Goal: Task Accomplishment & Management: Use online tool/utility

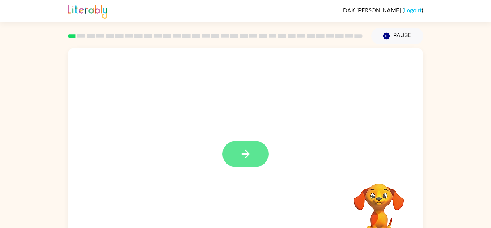
click at [251, 155] on icon "button" at bounding box center [246, 153] width 13 height 13
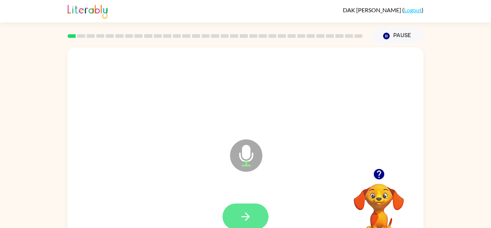
click at [247, 211] on icon "button" at bounding box center [246, 216] width 13 height 13
click at [258, 222] on button "button" at bounding box center [246, 216] width 46 height 26
click at [257, 215] on button "button" at bounding box center [246, 216] width 46 height 26
click at [258, 215] on button "button" at bounding box center [246, 216] width 46 height 26
click at [259, 217] on button "button" at bounding box center [246, 216] width 46 height 26
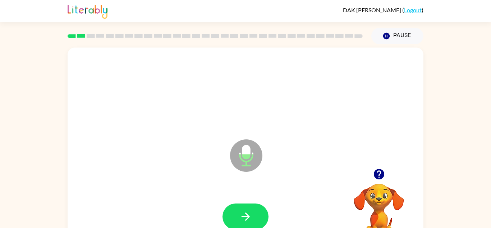
click at [259, 217] on button "button" at bounding box center [246, 216] width 46 height 26
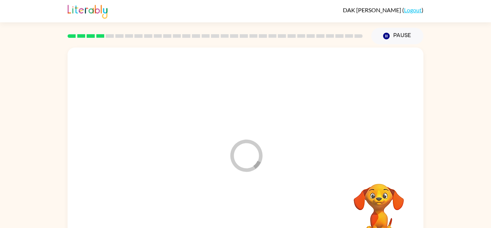
click at [259, 217] on div at bounding box center [246, 216] width 342 height 59
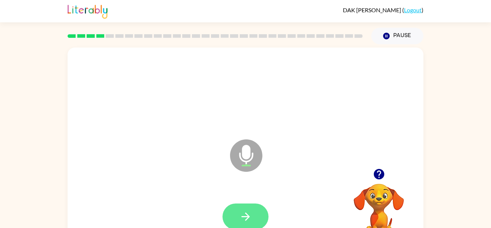
click at [261, 216] on button "button" at bounding box center [246, 216] width 46 height 26
click at [262, 217] on button "button" at bounding box center [246, 216] width 46 height 26
click at [244, 214] on icon "button" at bounding box center [246, 216] width 13 height 13
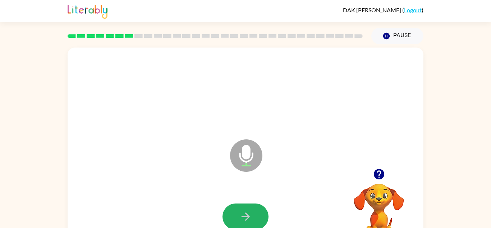
click at [244, 214] on icon "button" at bounding box center [246, 216] width 13 height 13
click at [244, 211] on icon "button" at bounding box center [246, 216] width 13 height 13
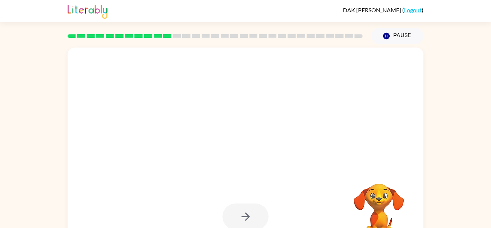
click at [244, 211] on div at bounding box center [246, 216] width 46 height 26
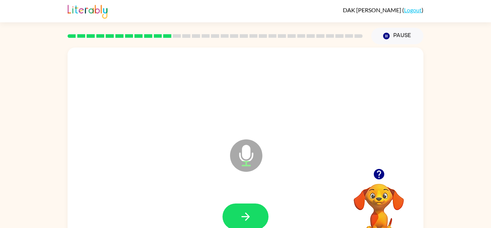
click at [244, 211] on icon "button" at bounding box center [246, 216] width 13 height 13
click at [245, 215] on icon "button" at bounding box center [246, 216] width 13 height 13
click at [247, 218] on icon "button" at bounding box center [245, 216] width 8 height 8
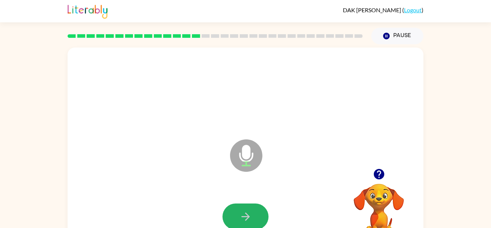
click at [247, 218] on icon "button" at bounding box center [245, 216] width 8 height 8
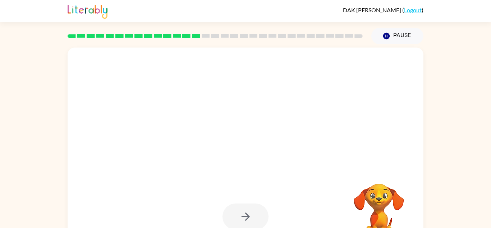
click at [247, 218] on div at bounding box center [246, 216] width 46 height 26
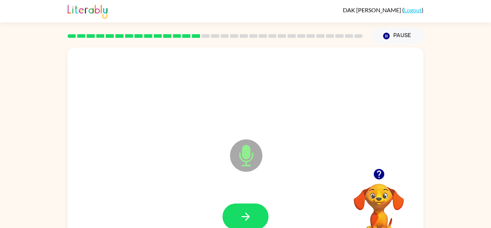
click at [247, 218] on div at bounding box center [246, 216] width 46 height 26
drag, startPoint x: 247, startPoint y: 218, endPoint x: 250, endPoint y: 223, distance: 5.5
click at [250, 223] on button "button" at bounding box center [246, 216] width 46 height 26
click at [249, 223] on button "button" at bounding box center [246, 216] width 46 height 26
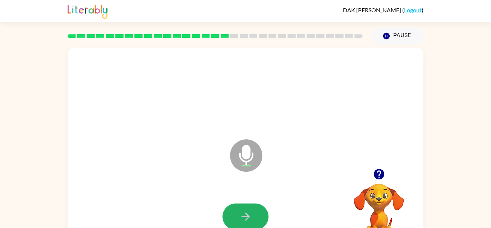
click at [249, 223] on button "button" at bounding box center [246, 216] width 46 height 26
click at [250, 225] on button "button" at bounding box center [246, 216] width 46 height 26
click at [249, 225] on button "button" at bounding box center [246, 216] width 46 height 26
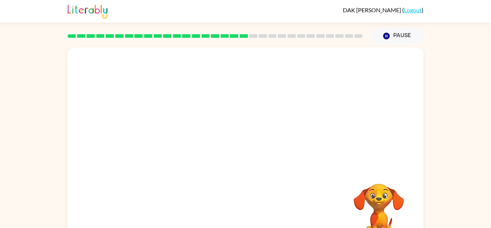
click at [249, 225] on div "Your browser must support playing .mp4 files to use Literably. Please try using…" at bounding box center [246, 149] width 356 height 205
click at [249, 225] on div at bounding box center [246, 216] width 342 height 59
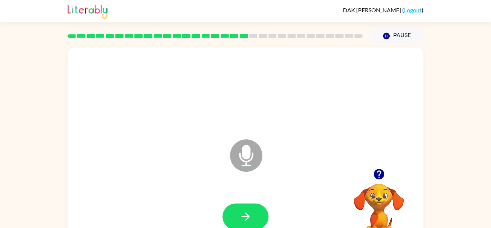
click at [249, 225] on button "button" at bounding box center [246, 216] width 46 height 26
click at [247, 224] on button "button" at bounding box center [246, 216] width 46 height 26
click at [248, 226] on button "button" at bounding box center [246, 216] width 46 height 26
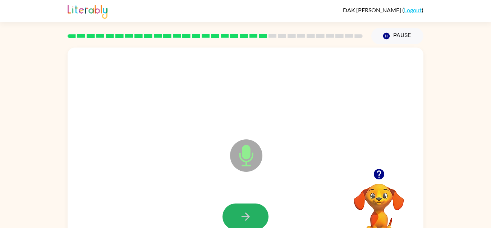
click at [248, 226] on button "button" at bounding box center [246, 216] width 46 height 26
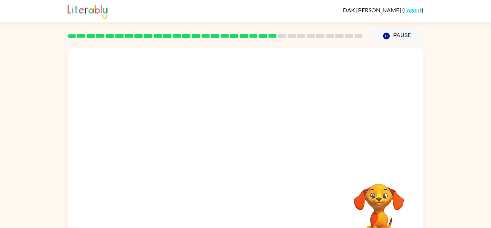
click at [249, 221] on div at bounding box center [246, 216] width 342 height 59
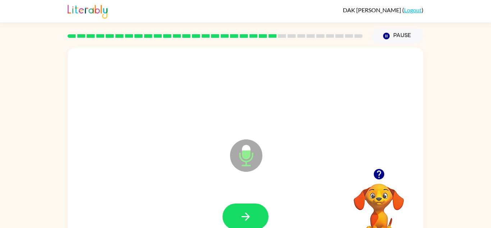
click at [249, 221] on icon "button" at bounding box center [246, 216] width 13 height 13
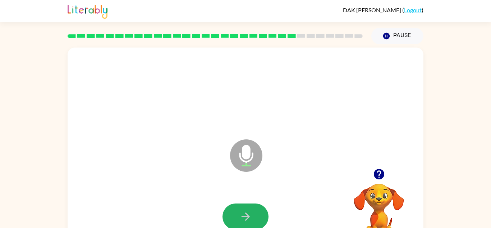
click at [249, 221] on icon "button" at bounding box center [246, 216] width 13 height 13
click at [248, 220] on icon "button" at bounding box center [246, 216] width 13 height 13
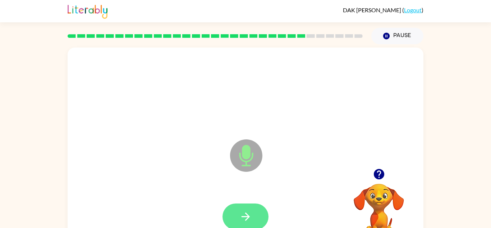
click at [248, 214] on icon "button" at bounding box center [246, 216] width 13 height 13
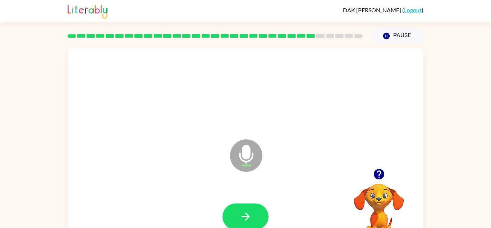
click at [248, 214] on icon "button" at bounding box center [246, 216] width 13 height 13
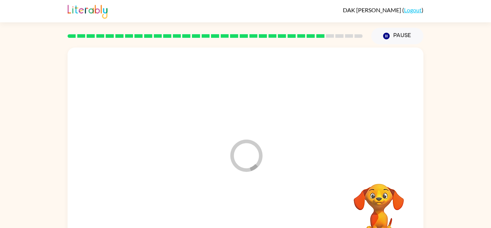
click at [248, 214] on div at bounding box center [246, 216] width 342 height 59
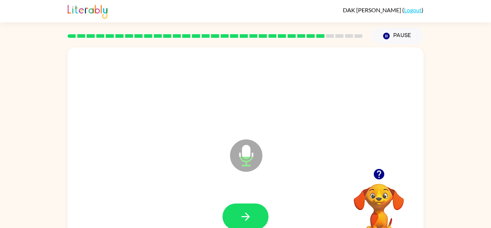
click at [248, 214] on icon "button" at bounding box center [246, 216] width 13 height 13
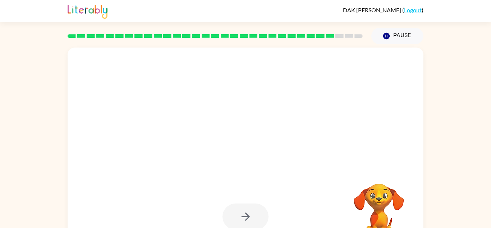
click at [242, 217] on div at bounding box center [246, 216] width 46 height 26
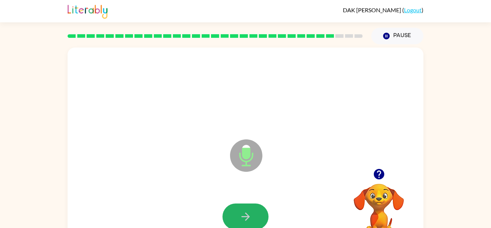
click at [242, 217] on icon "button" at bounding box center [246, 216] width 13 height 13
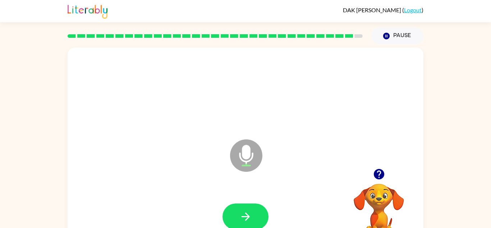
click at [242, 217] on icon "button" at bounding box center [246, 216] width 13 height 13
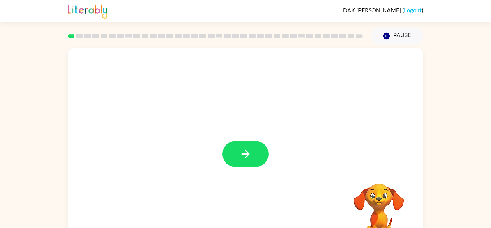
click at [0, 209] on div "Your browser must support playing .mp4 files to use Literably. Please try using…" at bounding box center [245, 148] width 491 height 209
click at [266, 157] on button "button" at bounding box center [246, 154] width 46 height 26
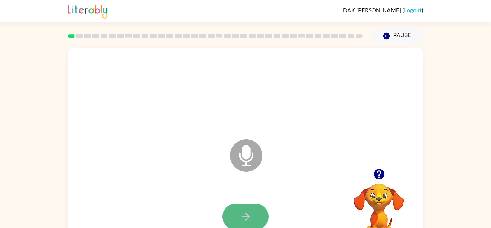
click at [251, 212] on icon "button" at bounding box center [246, 216] width 13 height 13
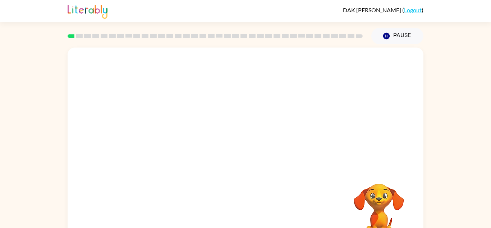
click at [263, 199] on div "Your browser must support playing .mp4 files to use Literably. Please try using…" at bounding box center [246, 149] width 356 height 205
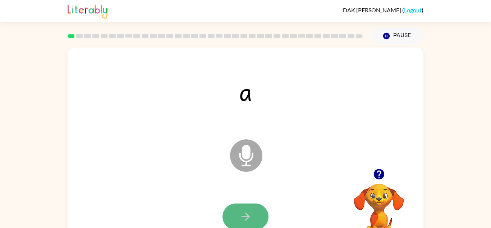
click at [254, 206] on button "button" at bounding box center [246, 216] width 46 height 26
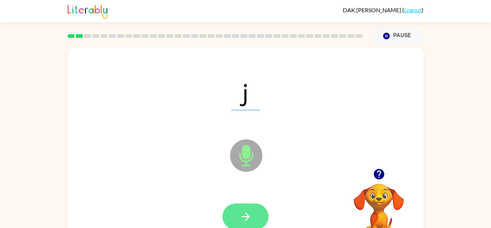
click at [258, 215] on button "button" at bounding box center [246, 216] width 46 height 26
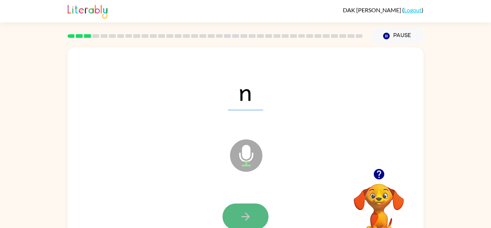
click at [245, 209] on button "button" at bounding box center [246, 216] width 46 height 26
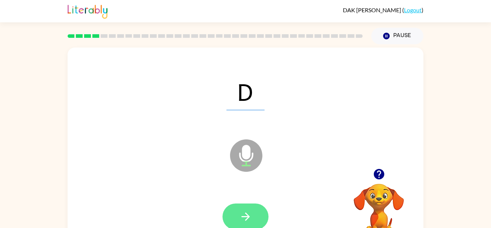
click at [248, 211] on icon "button" at bounding box center [246, 216] width 13 height 13
click at [256, 226] on button "button" at bounding box center [246, 216] width 46 height 26
click at [248, 216] on icon "button" at bounding box center [245, 216] width 8 height 8
click at [246, 220] on icon "button" at bounding box center [246, 216] width 13 height 13
click at [247, 221] on icon "button" at bounding box center [246, 216] width 13 height 13
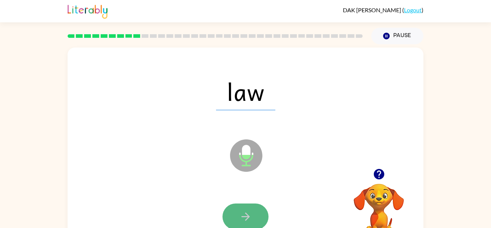
click at [250, 222] on icon "button" at bounding box center [246, 216] width 13 height 13
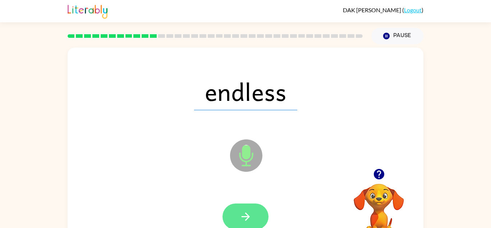
click at [251, 220] on icon "button" at bounding box center [246, 216] width 13 height 13
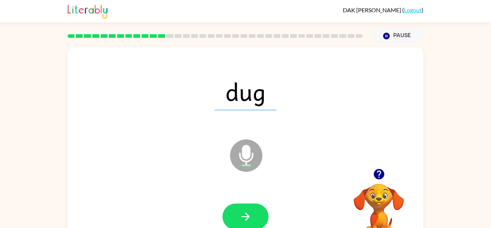
click at [251, 220] on icon "button" at bounding box center [246, 216] width 13 height 13
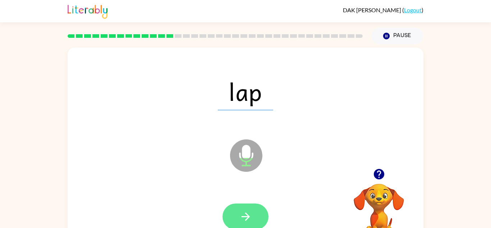
click at [258, 209] on button "button" at bounding box center [246, 216] width 46 height 26
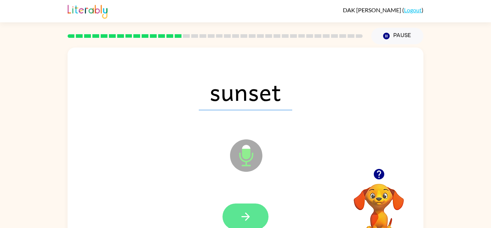
click at [232, 213] on button "button" at bounding box center [246, 216] width 46 height 26
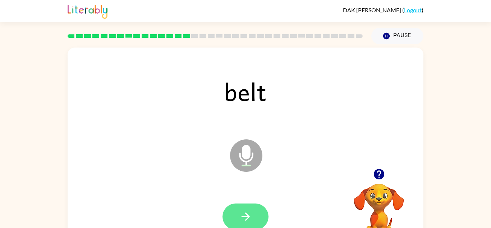
click at [245, 215] on icon "button" at bounding box center [246, 216] width 13 height 13
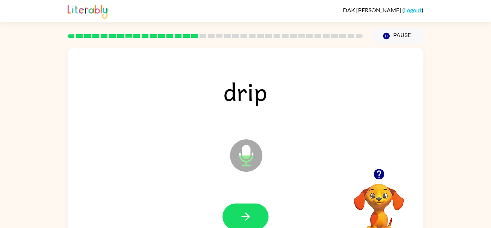
click at [245, 215] on icon "button" at bounding box center [246, 216] width 13 height 13
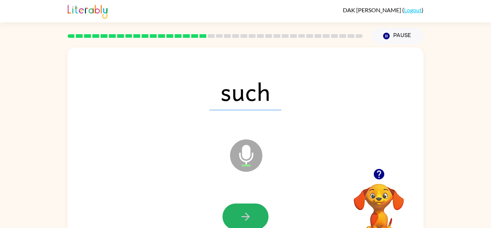
click at [245, 215] on icon "button" at bounding box center [246, 216] width 13 height 13
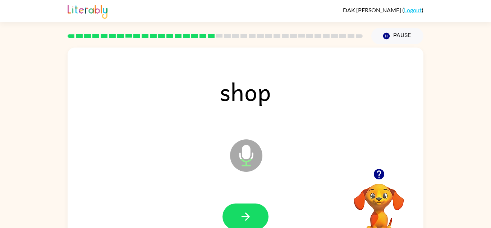
click at [245, 215] on icon "button" at bounding box center [246, 216] width 13 height 13
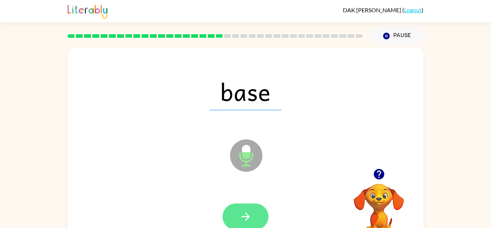
click at [245, 215] on icon "button" at bounding box center [246, 216] width 13 height 13
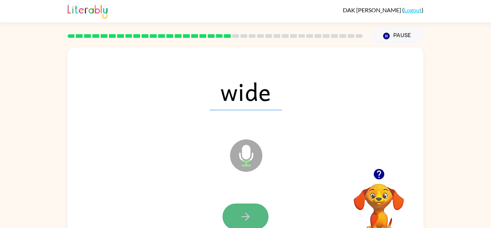
click at [249, 220] on icon "button" at bounding box center [246, 216] width 13 height 13
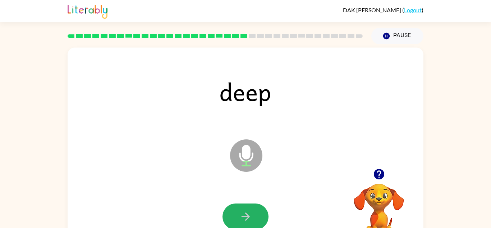
click at [249, 220] on icon "button" at bounding box center [246, 216] width 13 height 13
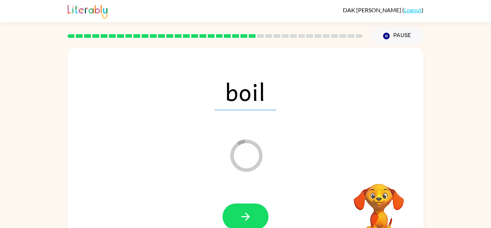
click at [249, 220] on icon "button" at bounding box center [246, 216] width 13 height 13
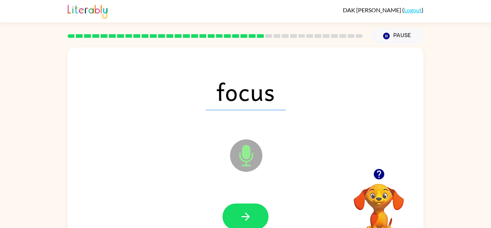
click at [249, 220] on icon "button" at bounding box center [246, 216] width 13 height 13
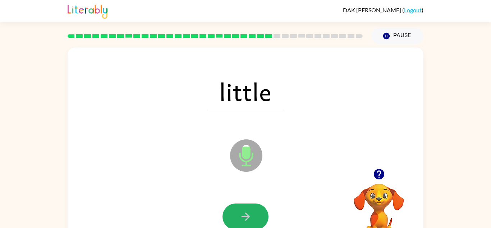
click at [249, 220] on icon "button" at bounding box center [246, 216] width 13 height 13
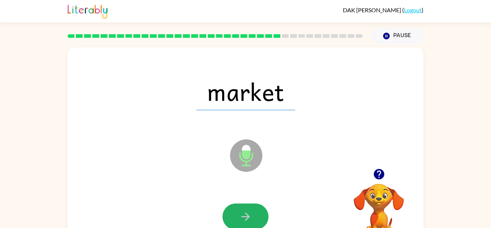
click at [249, 220] on icon "button" at bounding box center [246, 216] width 13 height 13
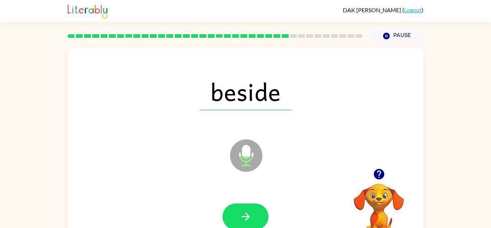
click at [249, 220] on icon "button" at bounding box center [246, 216] width 13 height 13
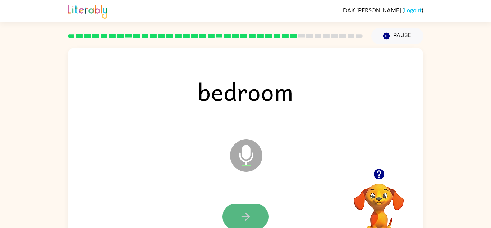
click at [254, 224] on button "button" at bounding box center [246, 216] width 46 height 26
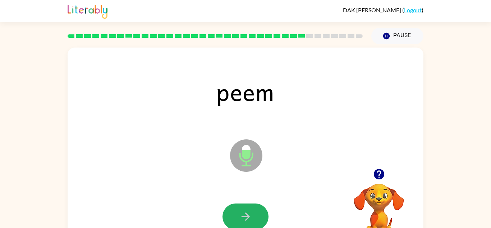
click at [254, 224] on button "button" at bounding box center [246, 216] width 46 height 26
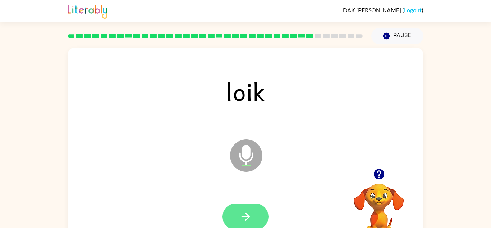
click at [266, 217] on button "button" at bounding box center [246, 216] width 46 height 26
click at [260, 209] on button "button" at bounding box center [246, 216] width 46 height 26
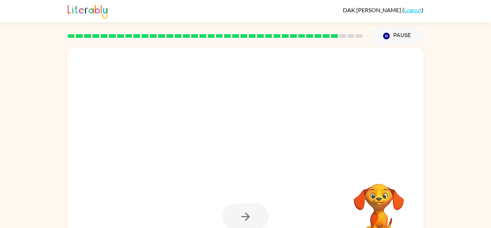
click at [255, 203] on div at bounding box center [246, 216] width 46 height 26
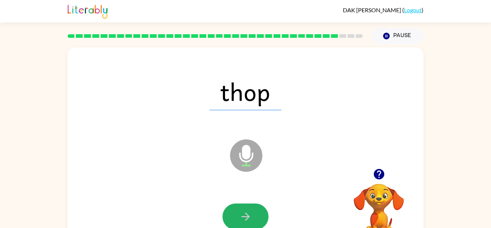
click at [255, 203] on button "button" at bounding box center [246, 216] width 46 height 26
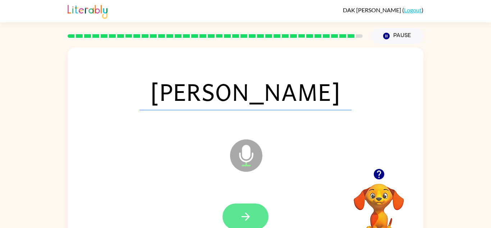
click at [251, 219] on icon "button" at bounding box center [246, 216] width 13 height 13
